Goal: Information Seeking & Learning: Check status

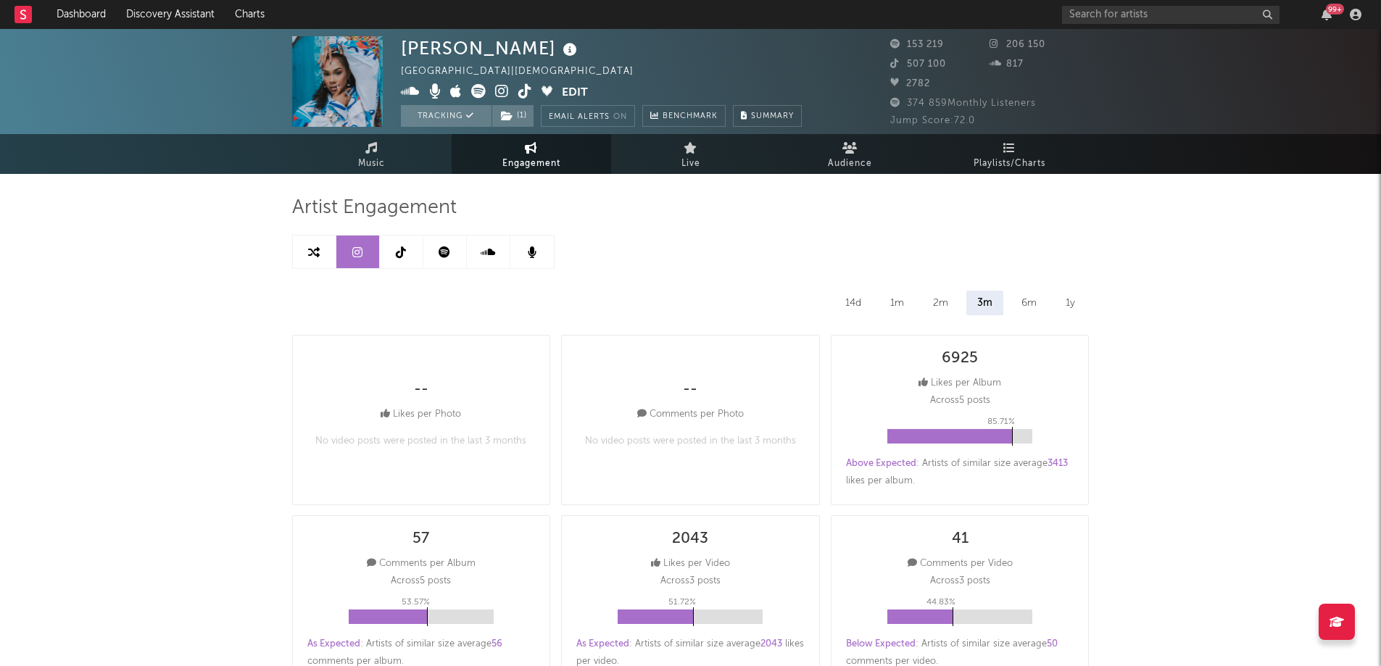
select select "6m"
click at [1328, 14] on icon "button" at bounding box center [1326, 15] width 10 height 12
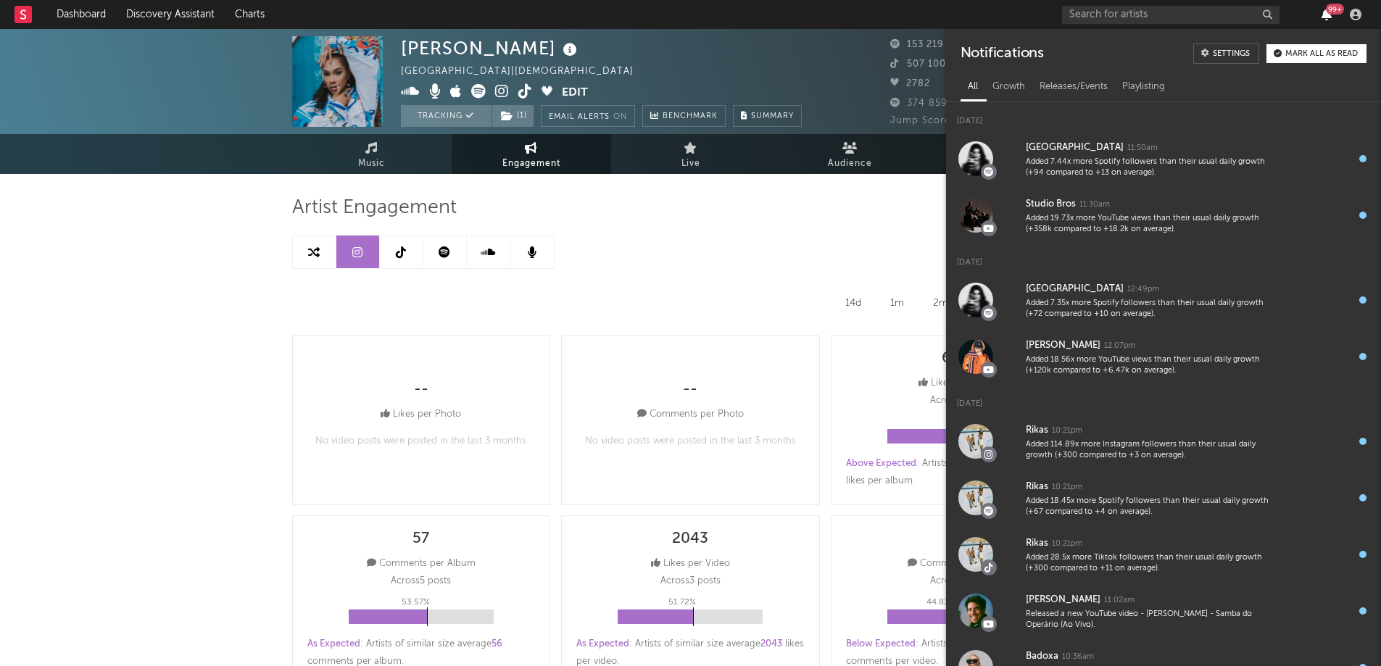
click at [1328, 14] on icon "button" at bounding box center [1326, 15] width 10 height 12
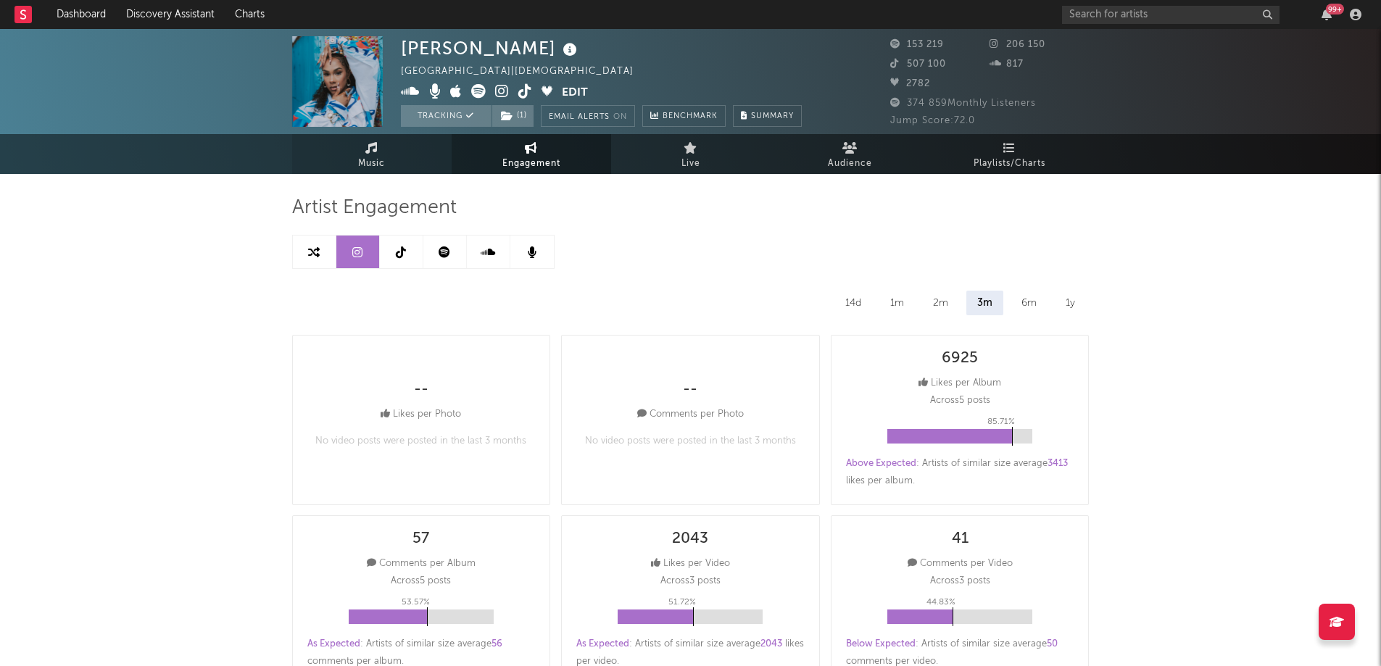
click at [410, 165] on link "Music" at bounding box center [371, 154] width 159 height 40
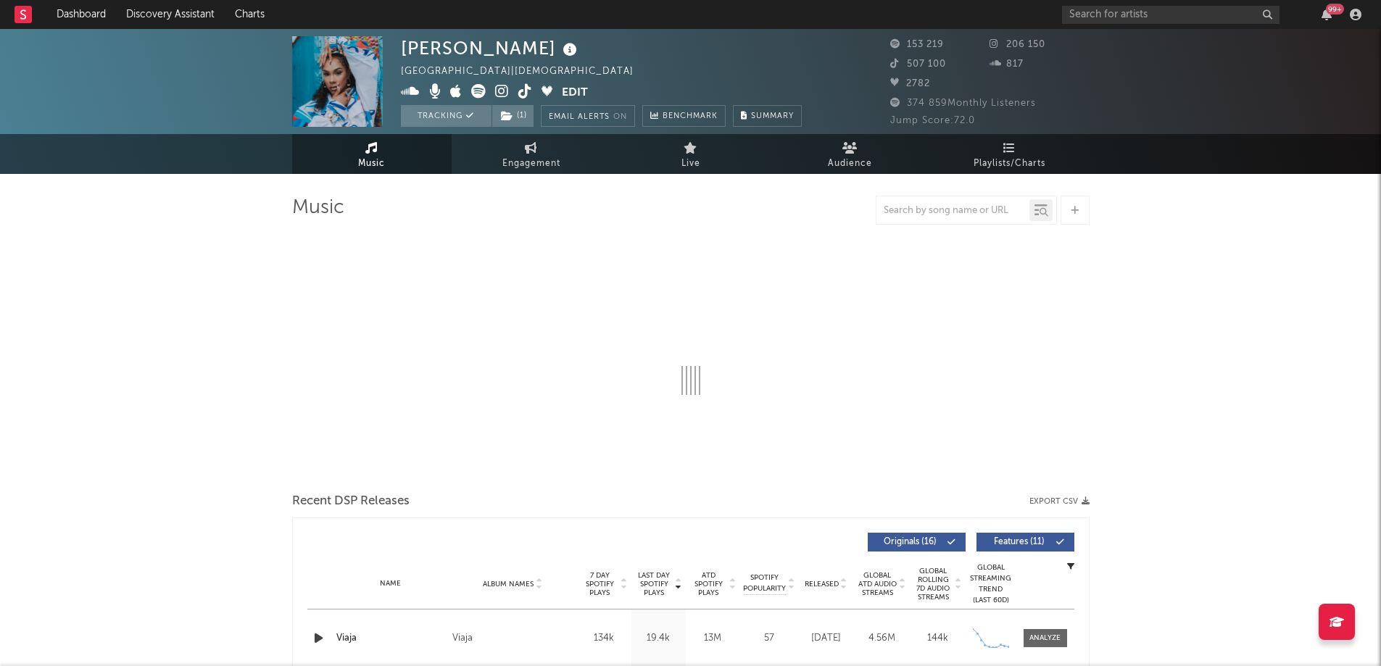
select select "6m"
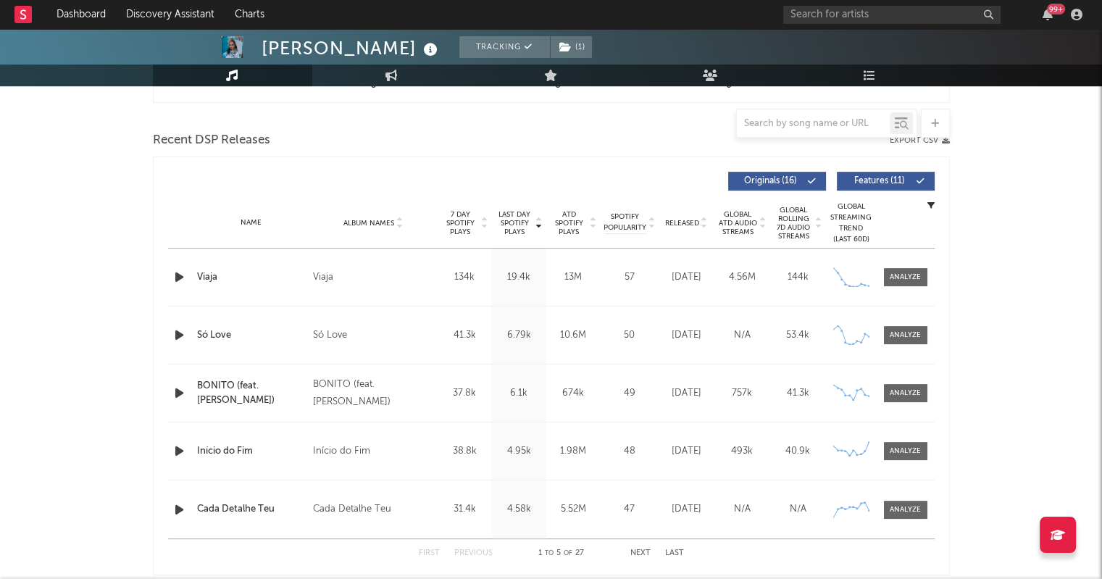
scroll to position [475, 0]
click at [568, 232] on span "ATD Spotify Plays" at bounding box center [569, 224] width 38 height 26
click at [451, 223] on span "7 Day Spotify Plays" at bounding box center [460, 224] width 38 height 26
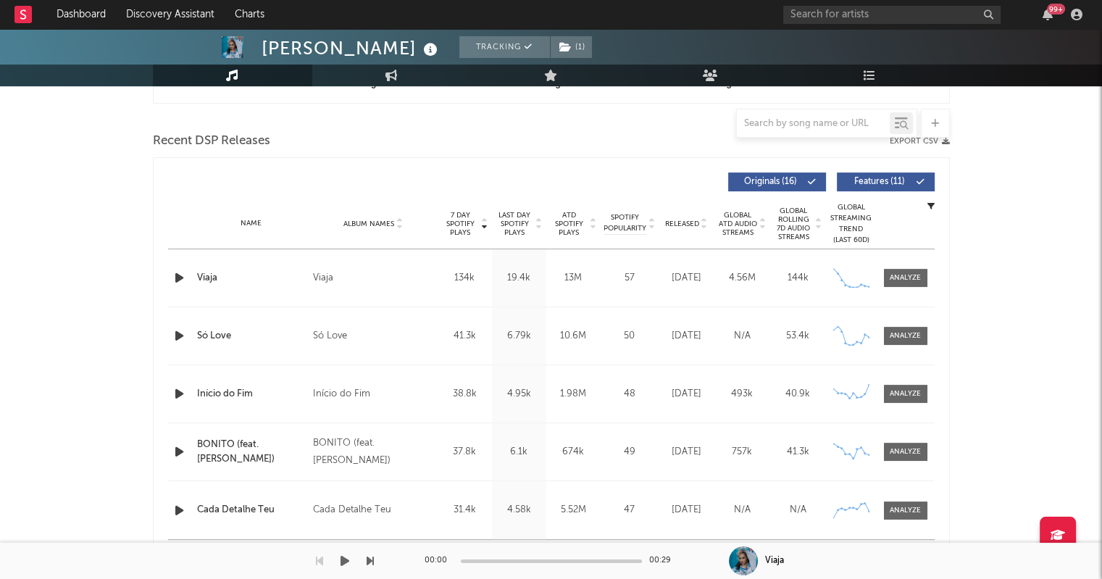
click at [637, 549] on div "00:00 00:29" at bounding box center [552, 561] width 254 height 36
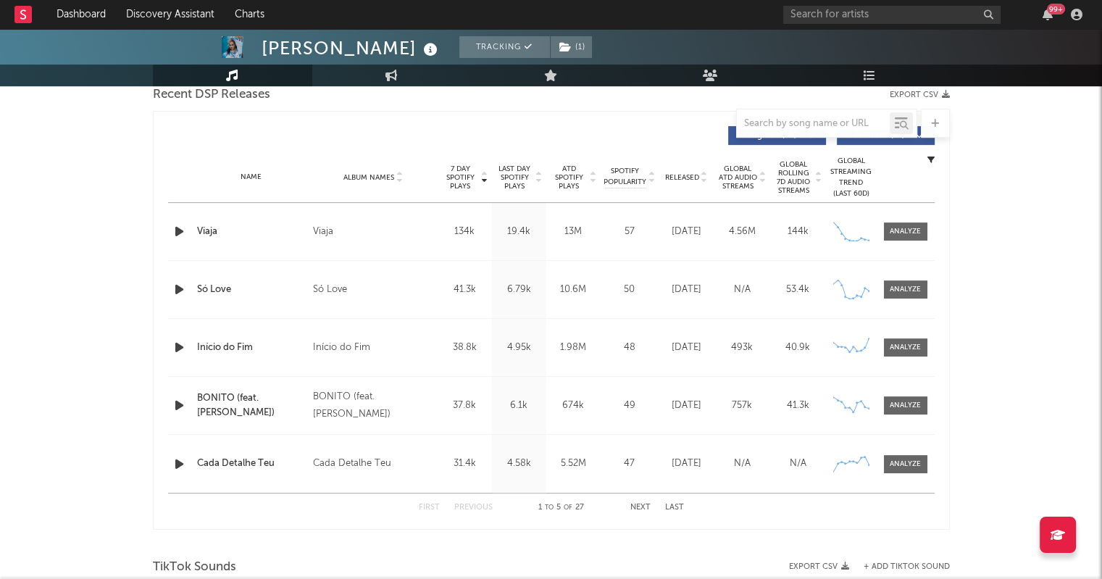
click at [647, 510] on button "Next" at bounding box center [641, 508] width 20 height 8
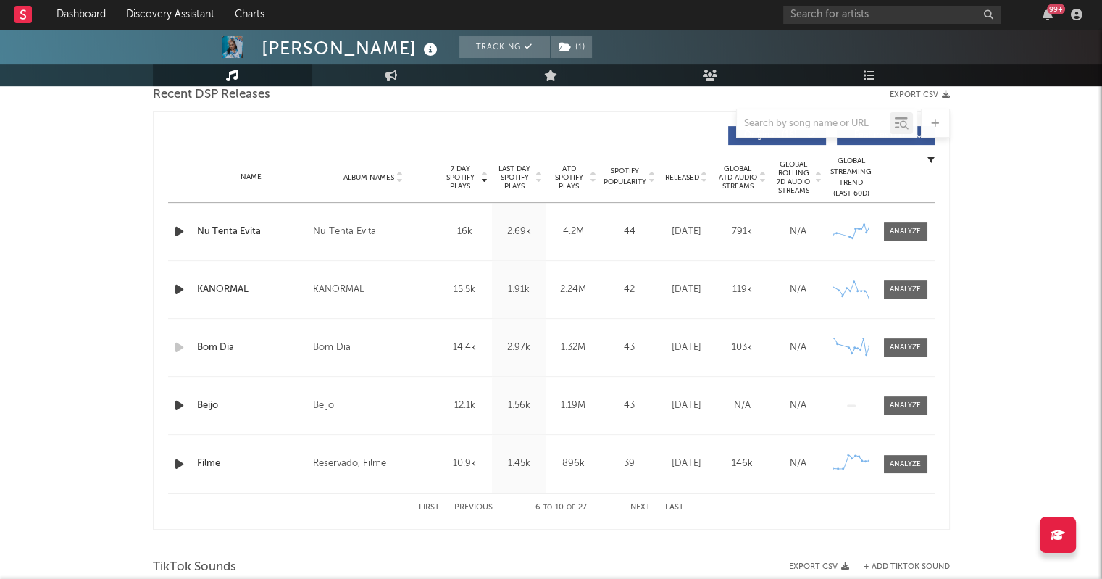
click at [647, 510] on button "Next" at bounding box center [641, 508] width 20 height 8
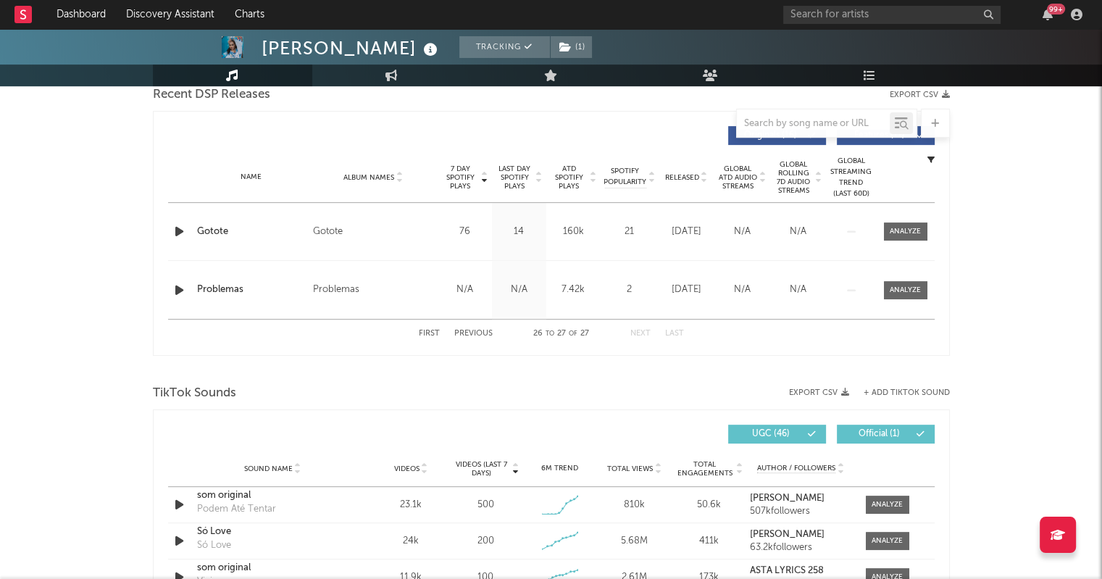
click at [494, 332] on div "First Previous 26 to 27 of 27 Next Last" at bounding box center [551, 334] width 265 height 28
click at [490, 332] on button "Previous" at bounding box center [473, 334] width 38 height 8
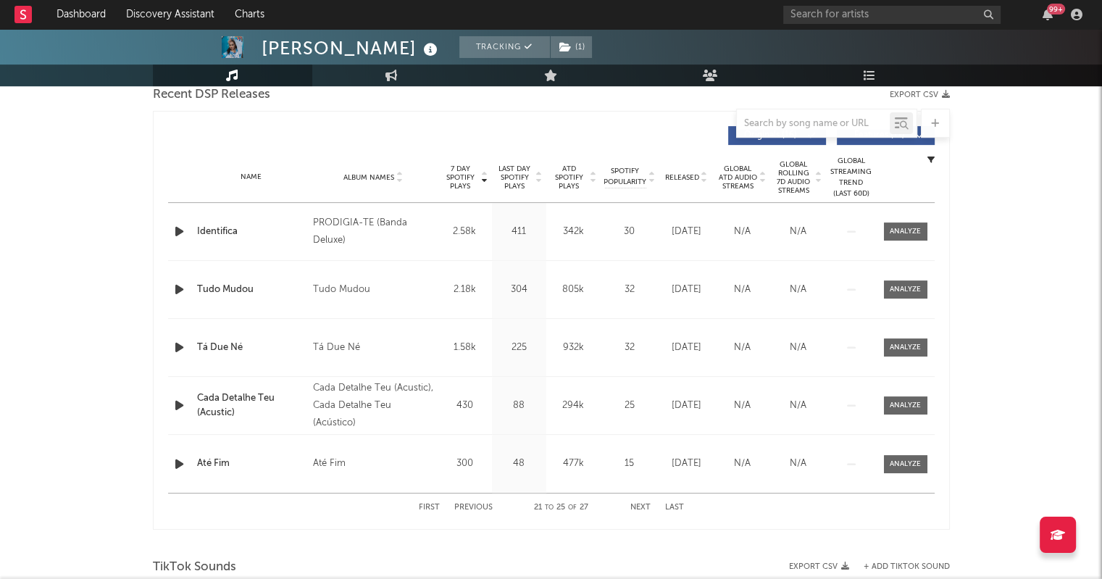
click at [475, 504] on button "Previous" at bounding box center [473, 508] width 38 height 8
